Goal: Check status: Check status

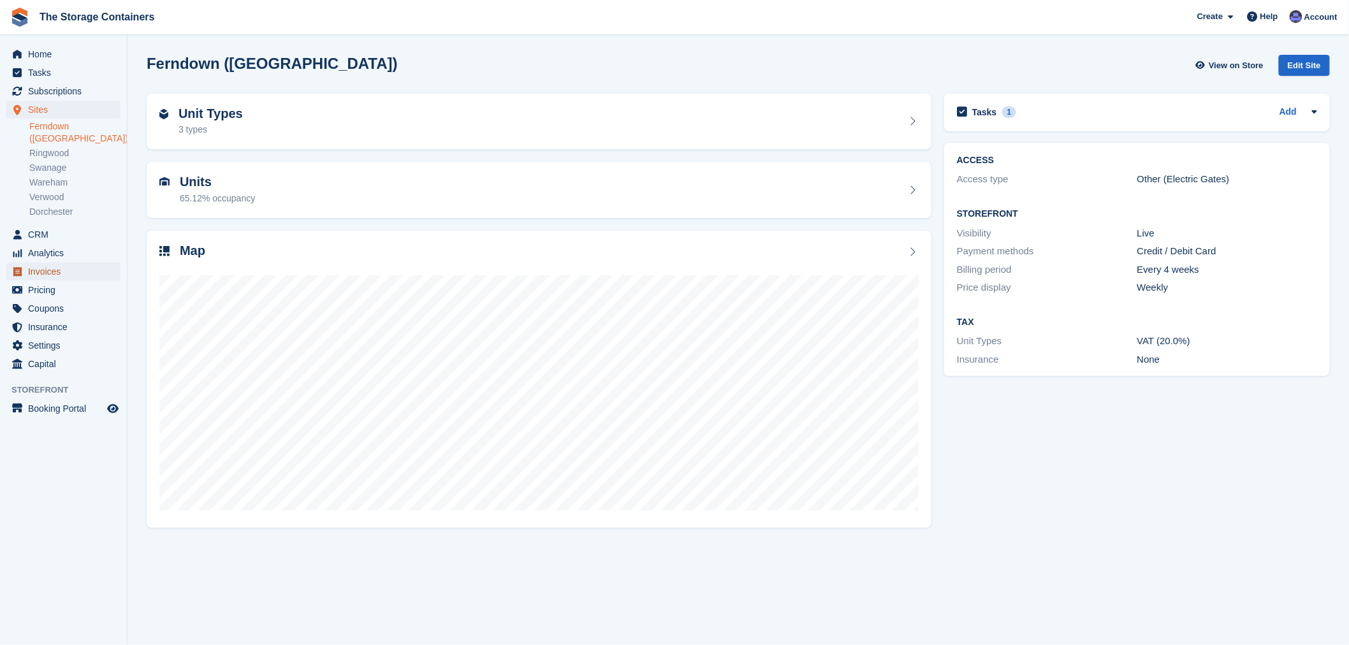
click at [49, 263] on span "Invoices" at bounding box center [66, 272] width 76 height 18
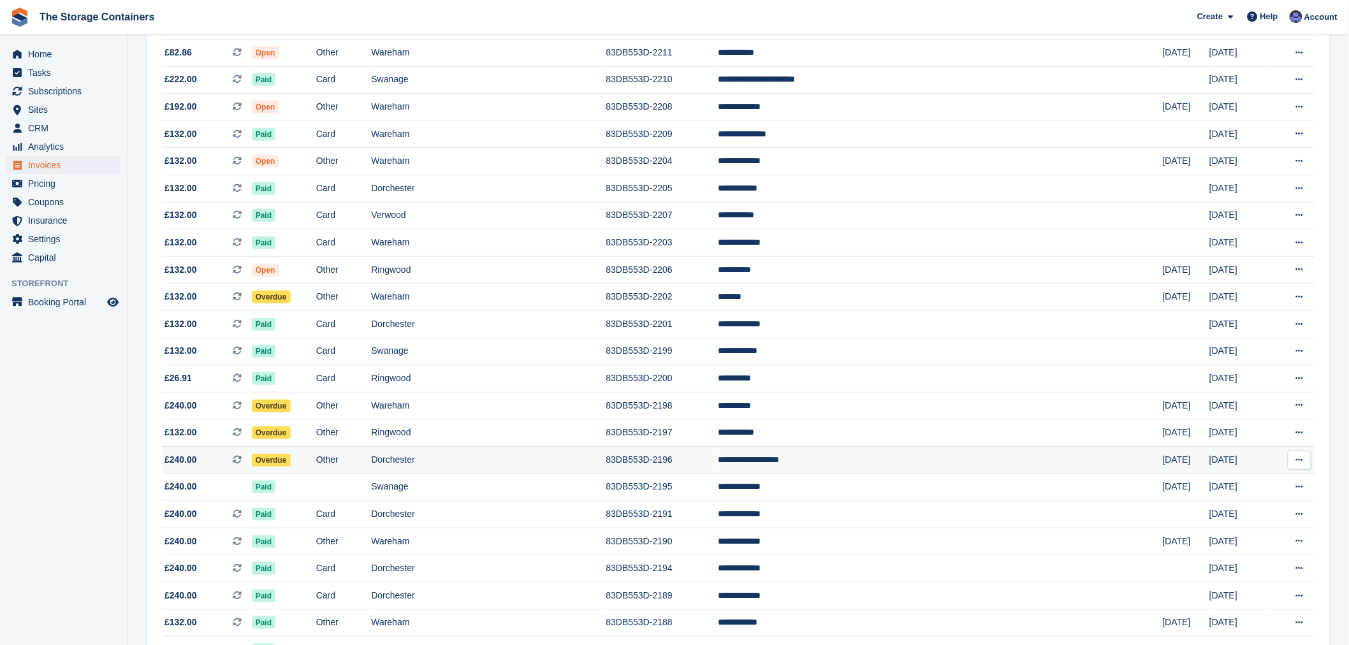
scroll to position [354, 0]
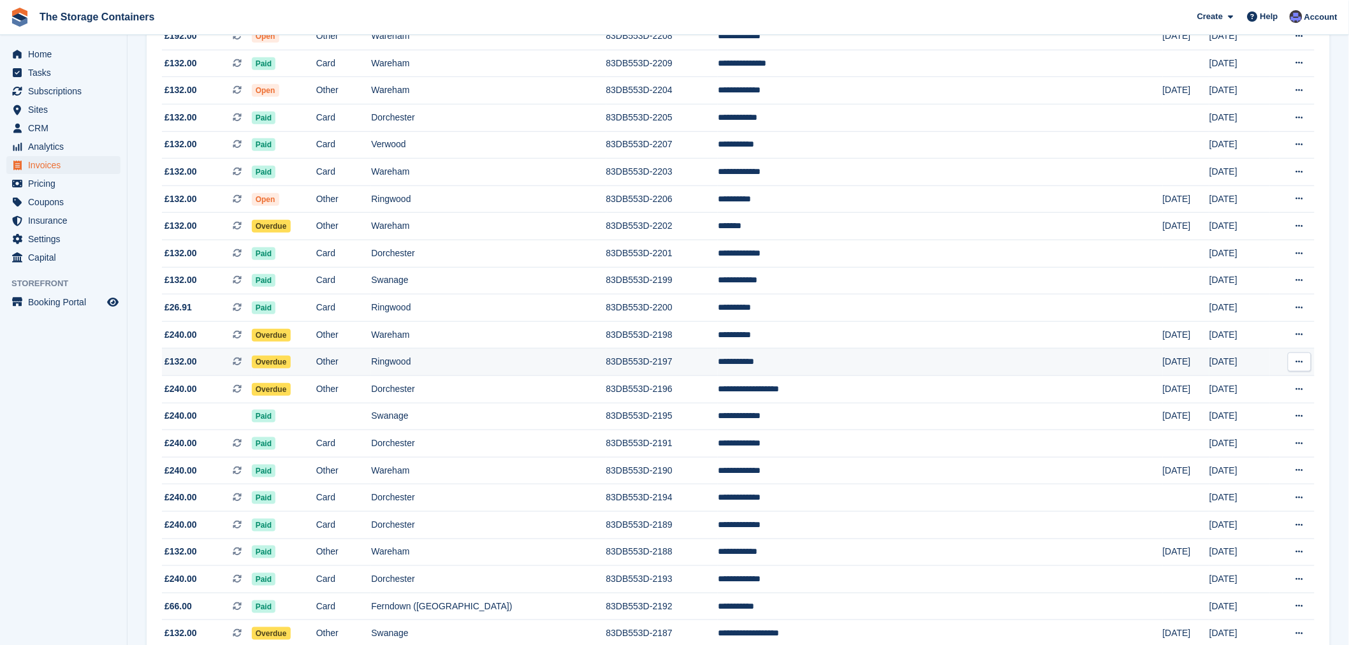
click at [531, 368] on td "Ringwood" at bounding box center [488, 362] width 235 height 27
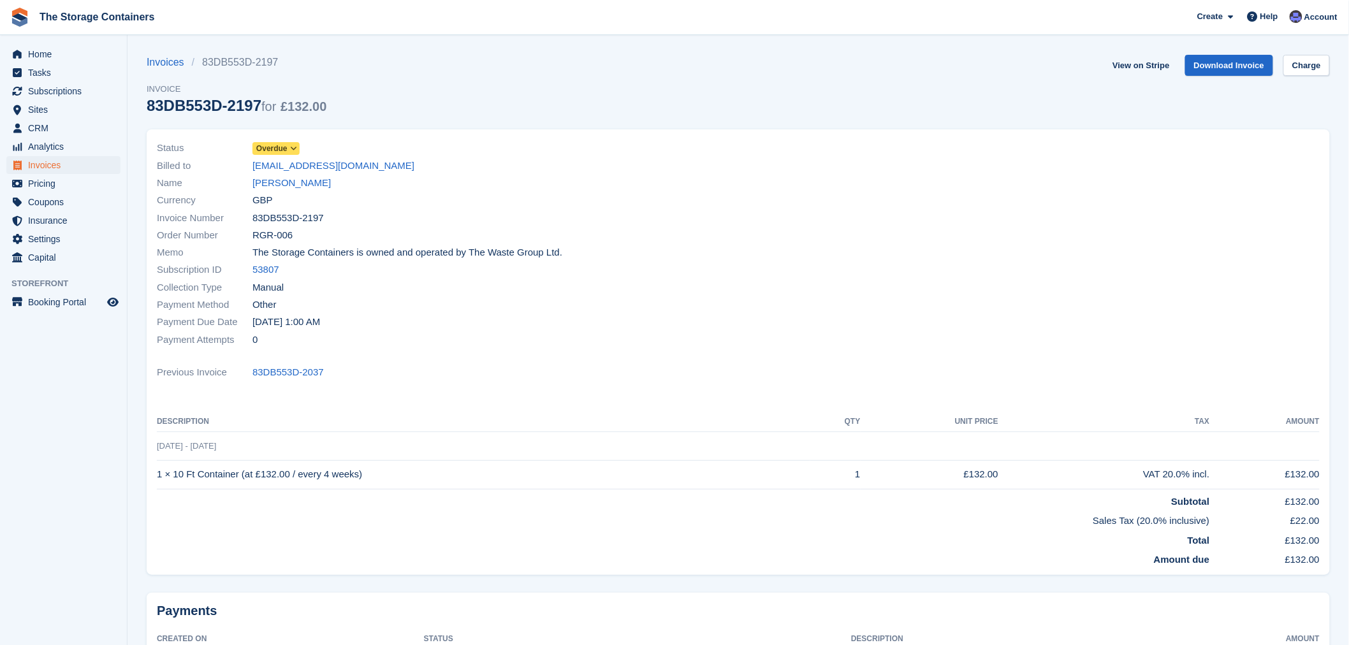
click at [269, 149] on span "Overdue" at bounding box center [271, 148] width 31 height 11
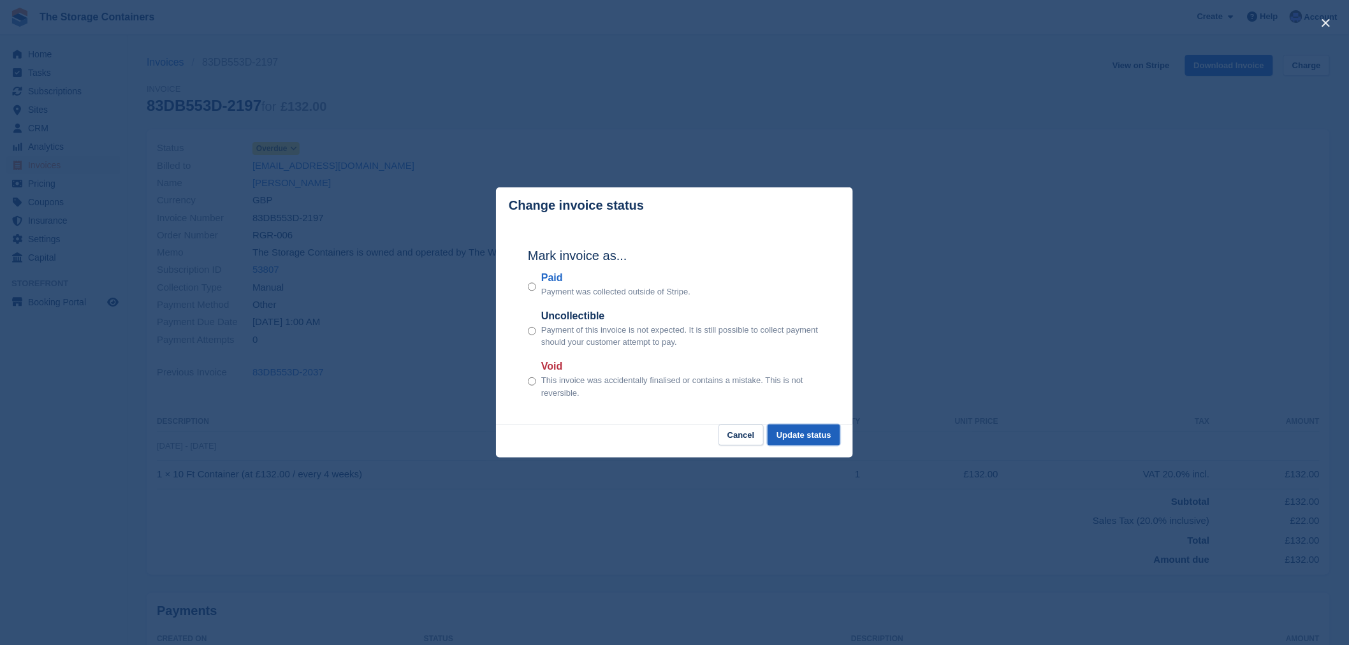
click at [808, 435] on button "Update status" at bounding box center [803, 435] width 73 height 21
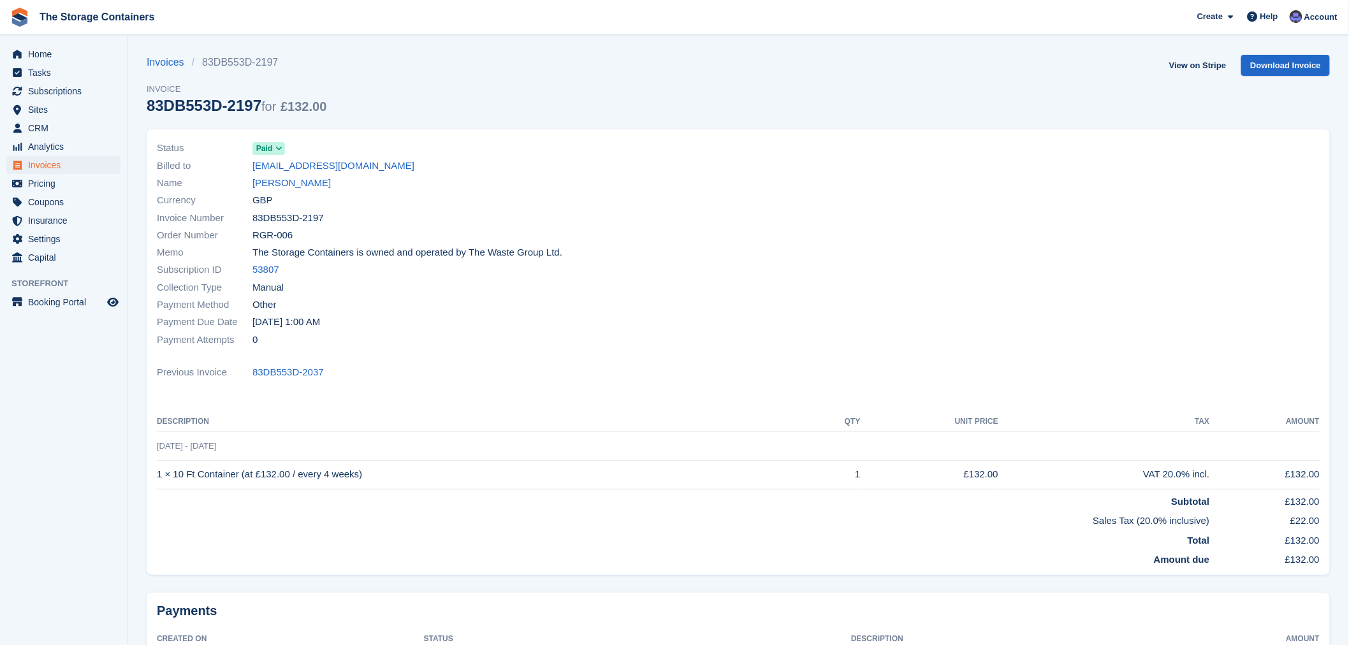
click at [818, 289] on div at bounding box center [1032, 244] width 589 height 224
click at [671, 277] on div "Subscription ID 53807" at bounding box center [444, 269] width 574 height 17
click at [58, 52] on span "Home" at bounding box center [66, 54] width 76 height 18
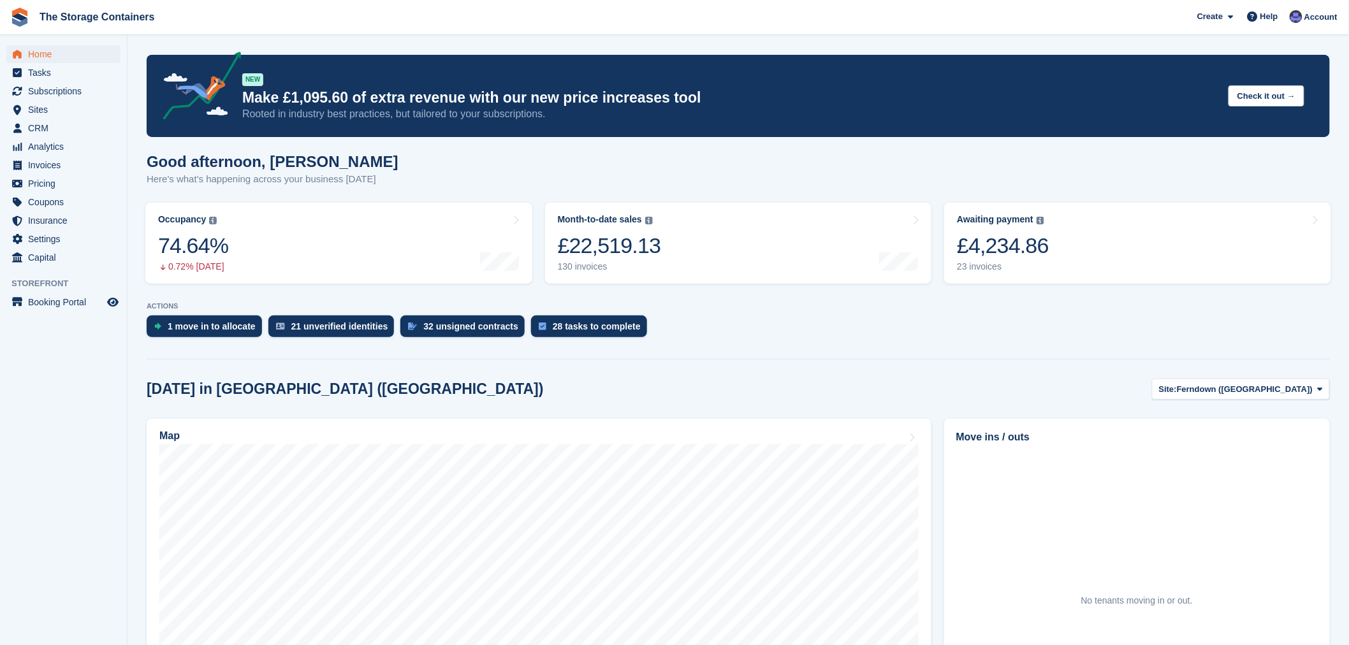
click at [752, 389] on div "[DATE] in [GEOGRAPHIC_DATA] ([GEOGRAPHIC_DATA]) Site: [GEOGRAPHIC_DATA] ([GEOGR…" at bounding box center [738, 389] width 1183 height 21
